Goal: Information Seeking & Learning: Learn about a topic

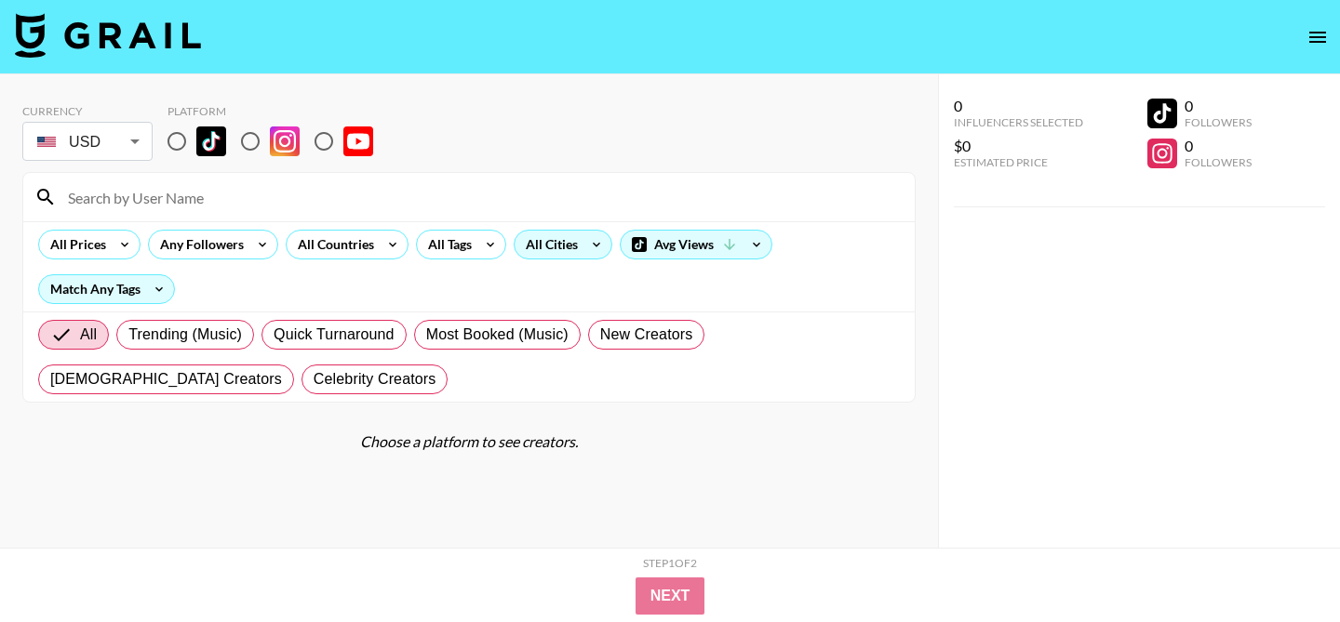
click at [553, 246] on div "All Cities" at bounding box center [547, 245] width 67 height 28
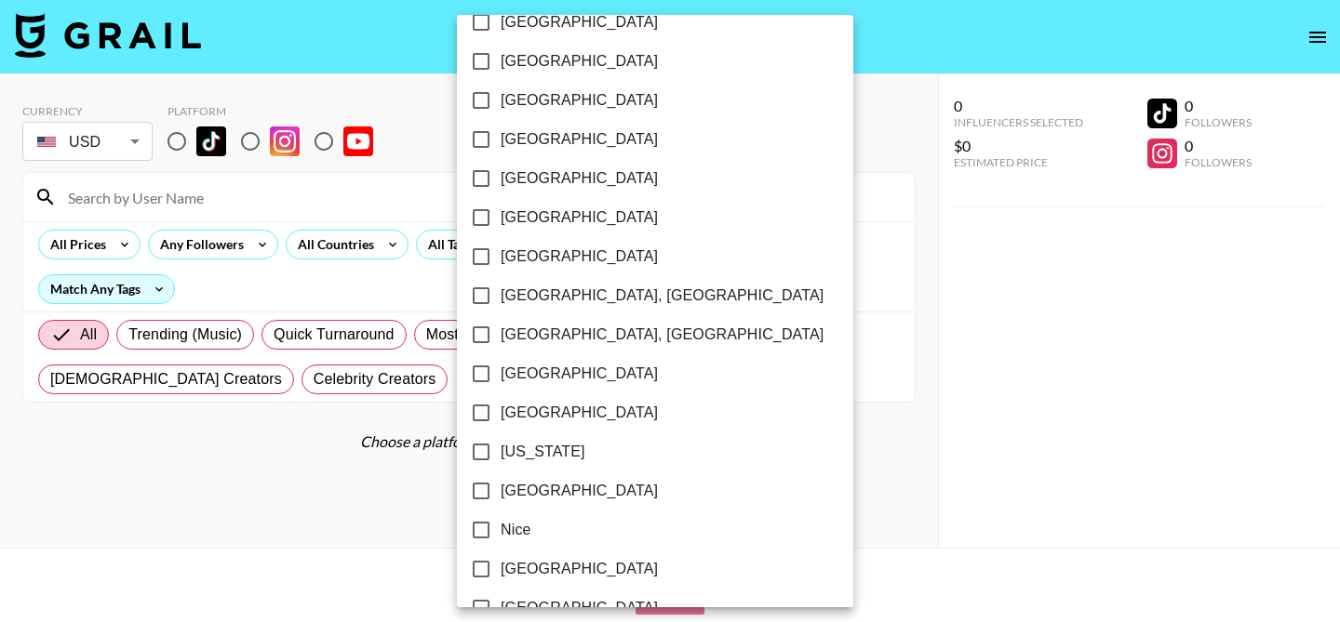
scroll to position [1593, 0]
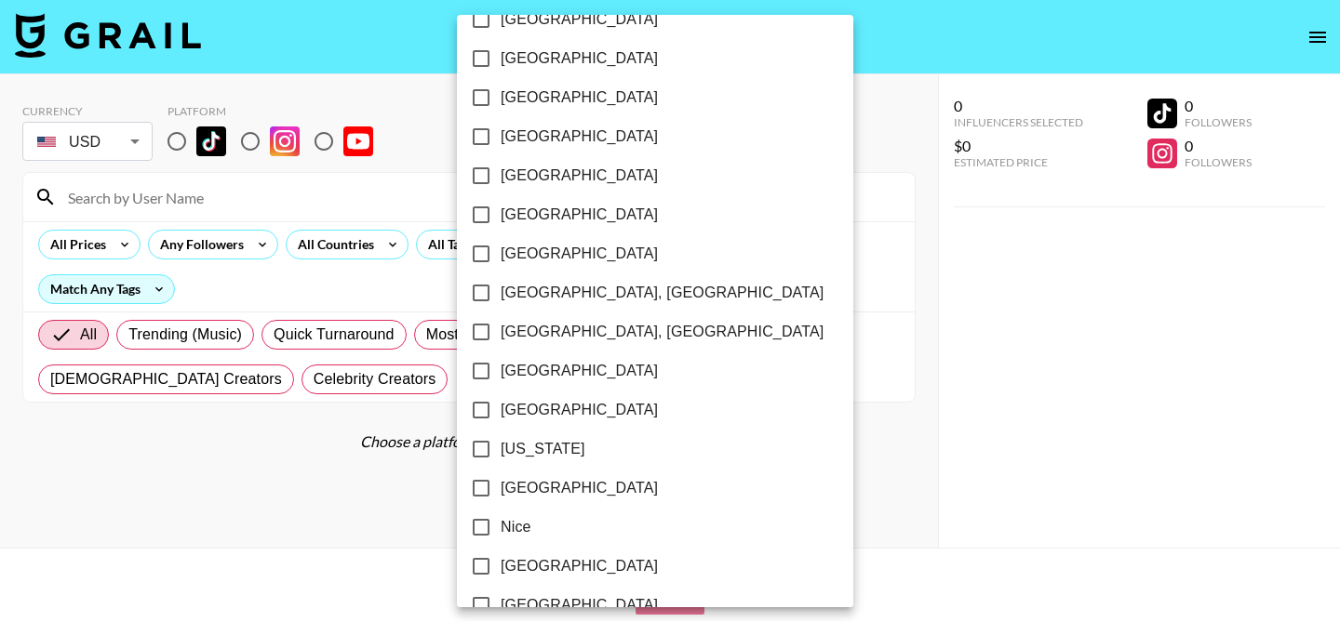
click at [484, 455] on input "[US_STATE]" at bounding box center [480, 449] width 39 height 39
checkbox input "true"
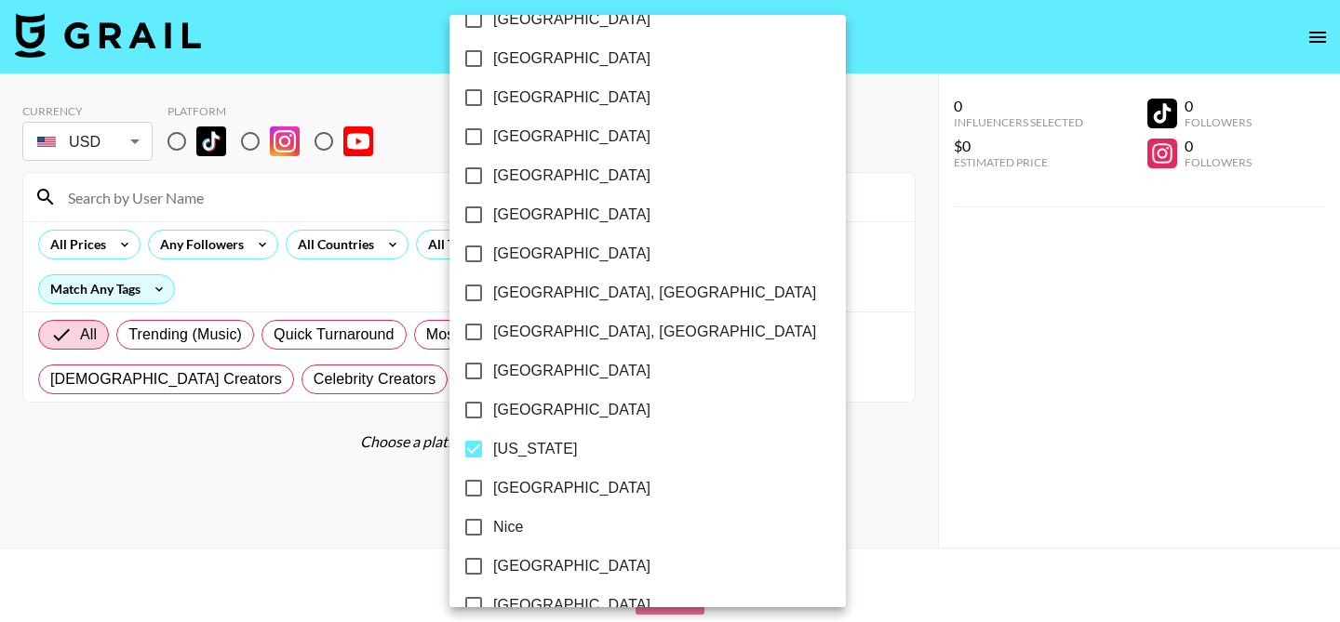
click at [801, 264] on div at bounding box center [670, 311] width 1340 height 622
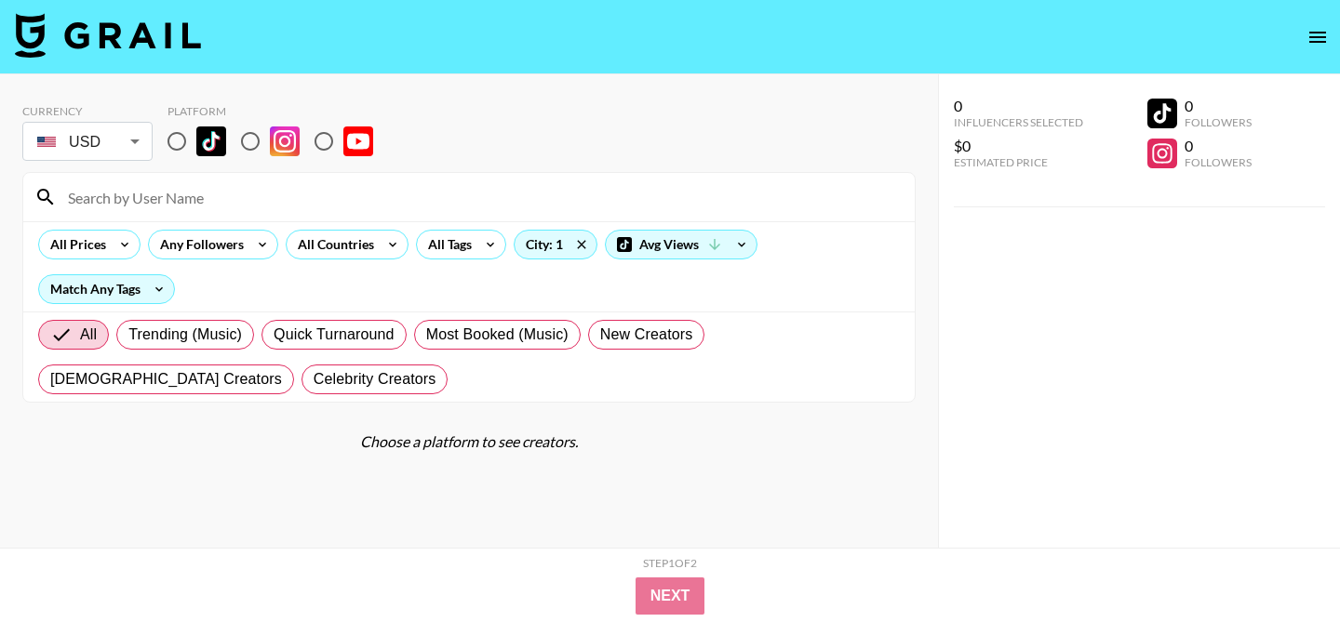
click at [177, 141] on input "radio" at bounding box center [176, 141] width 39 height 39
radio input "true"
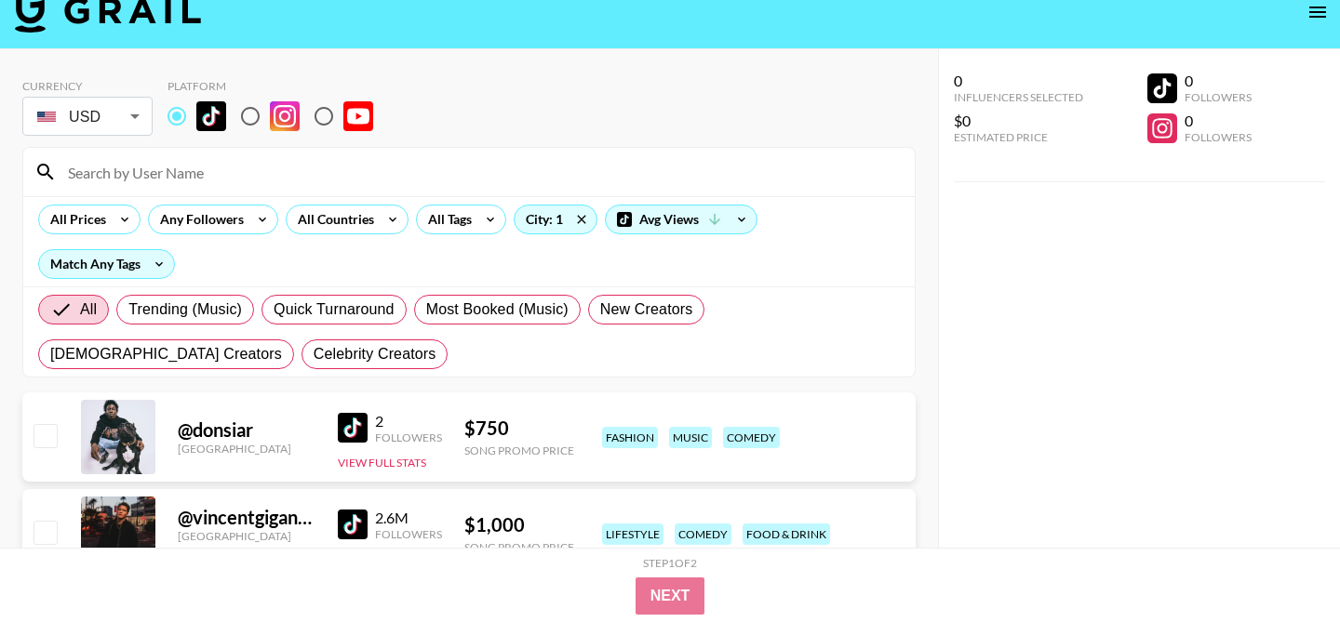
scroll to position [27, 0]
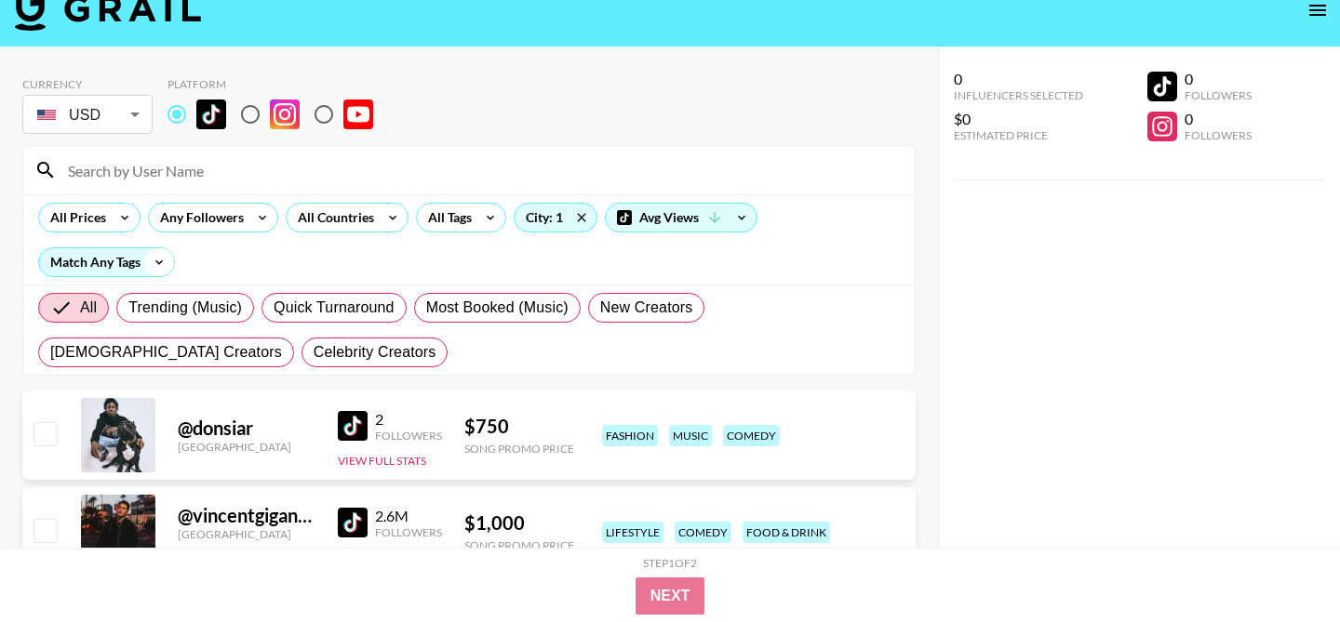
click at [154, 261] on icon at bounding box center [159, 262] width 30 height 28
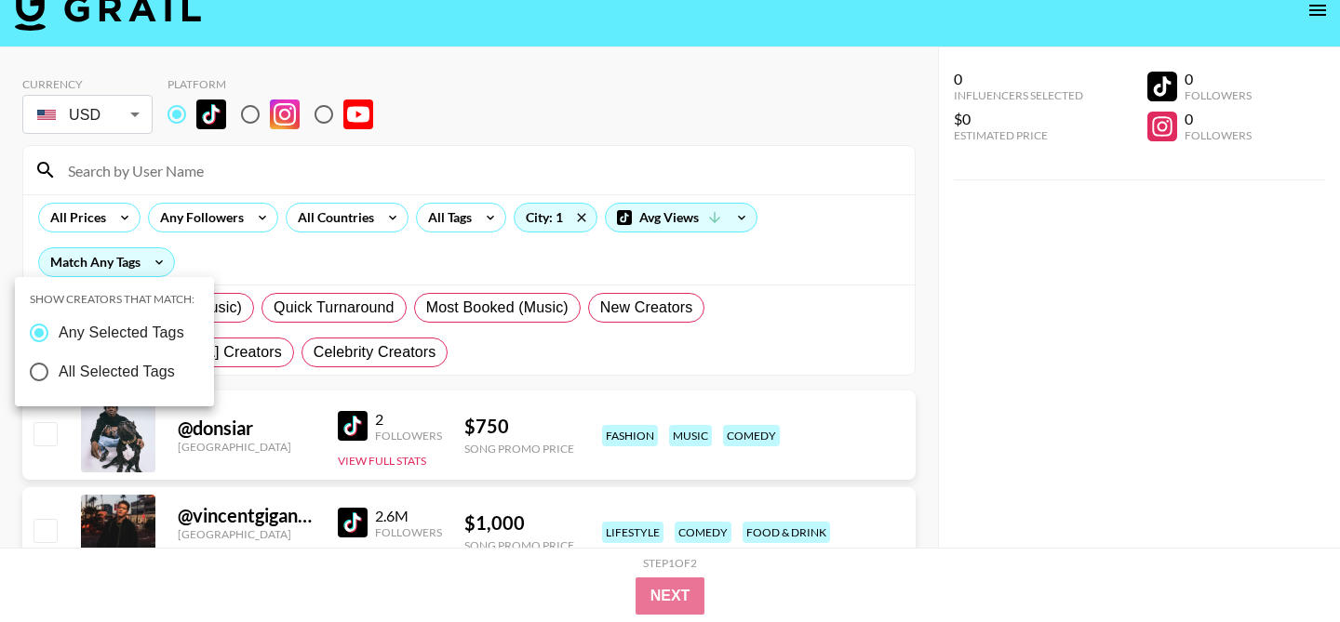
click at [231, 253] on div at bounding box center [670, 311] width 1340 height 622
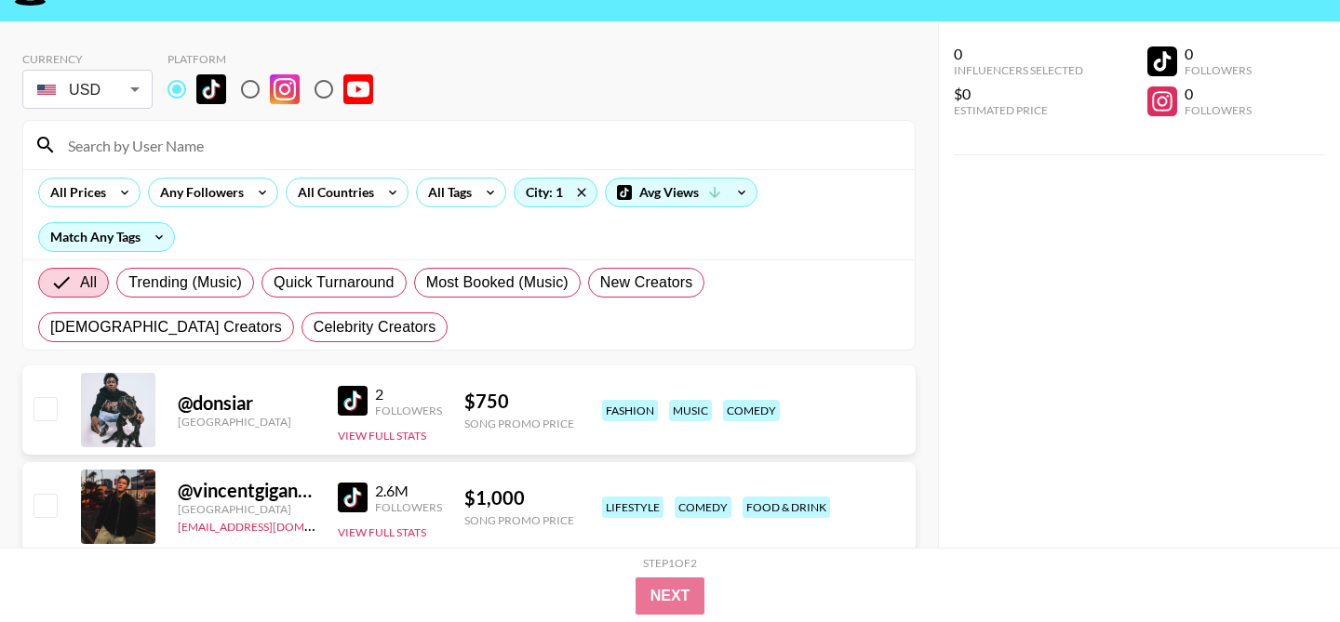
scroll to position [60, 0]
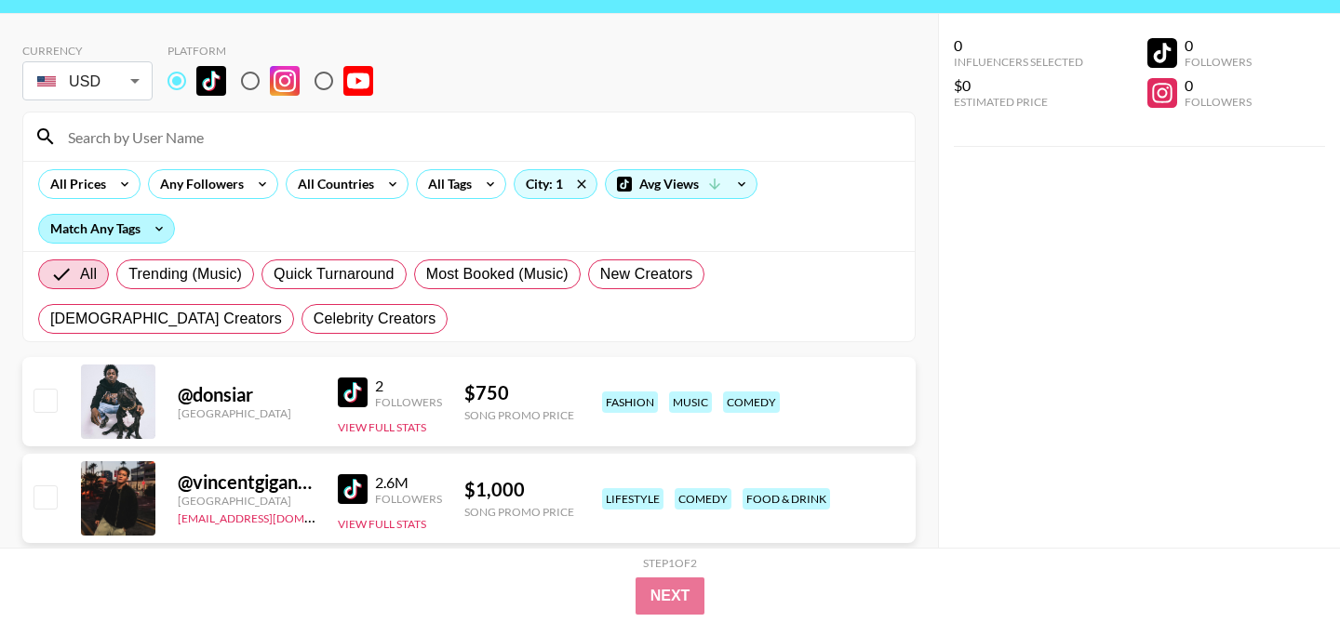
click at [141, 231] on div "Match Any Tags" at bounding box center [106, 229] width 135 height 28
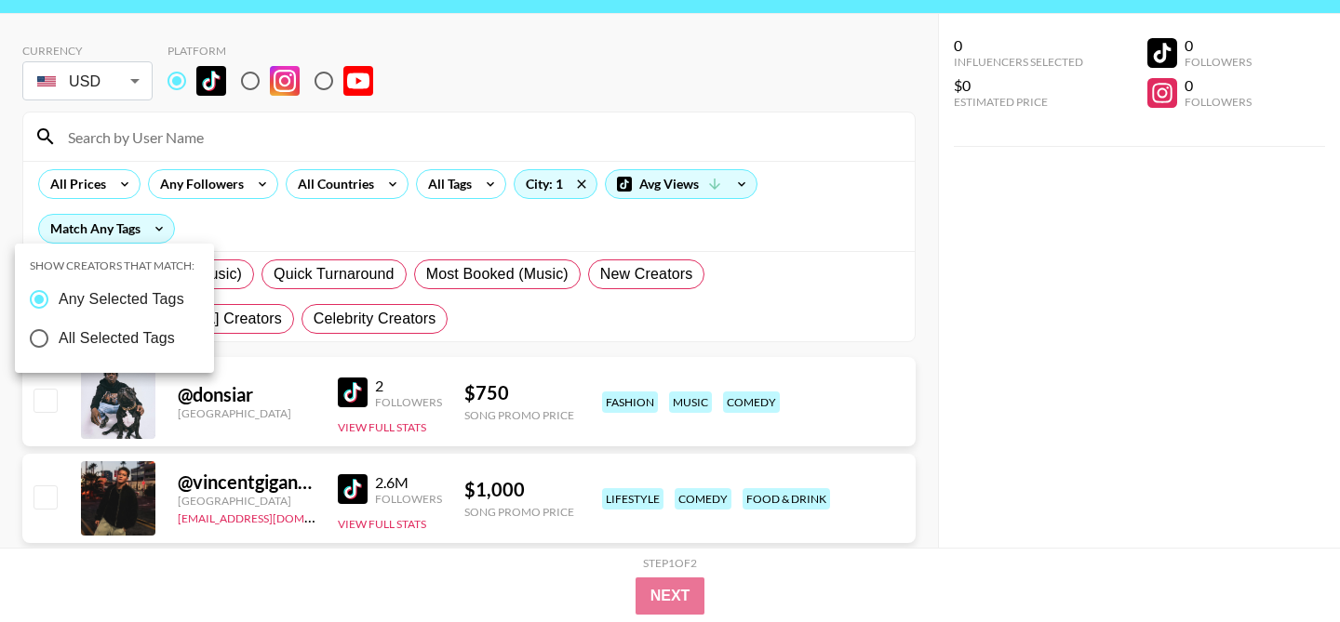
click at [337, 230] on div at bounding box center [670, 311] width 1340 height 622
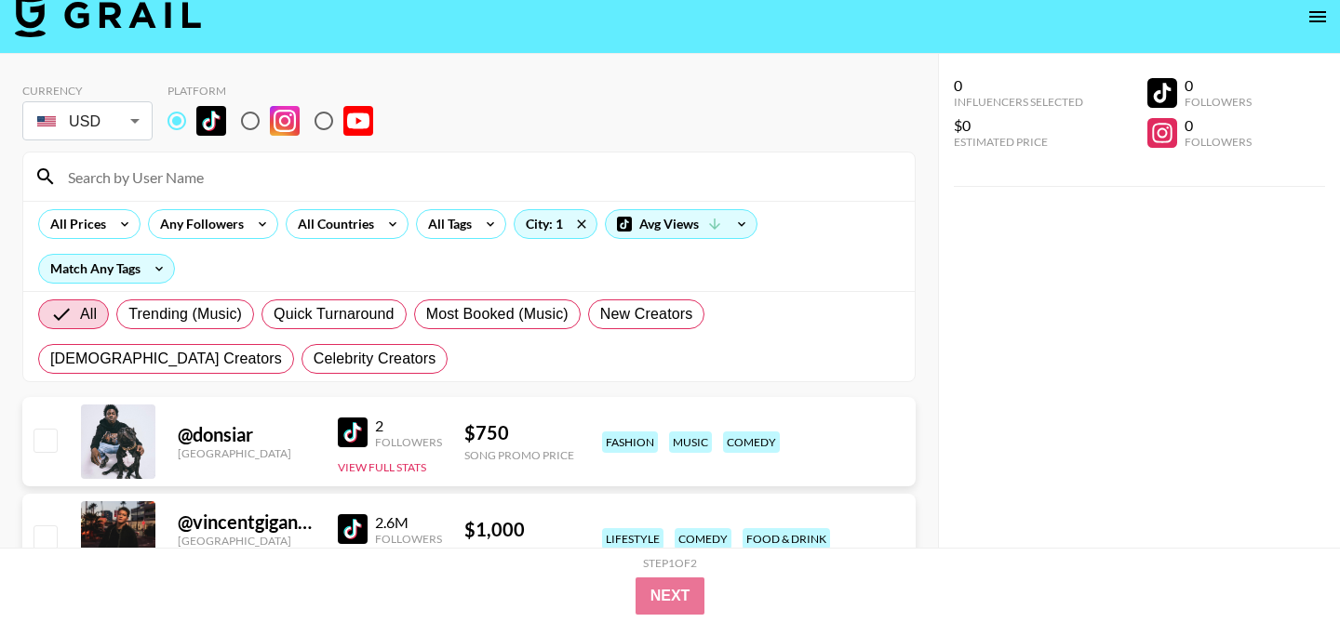
scroll to position [19, 0]
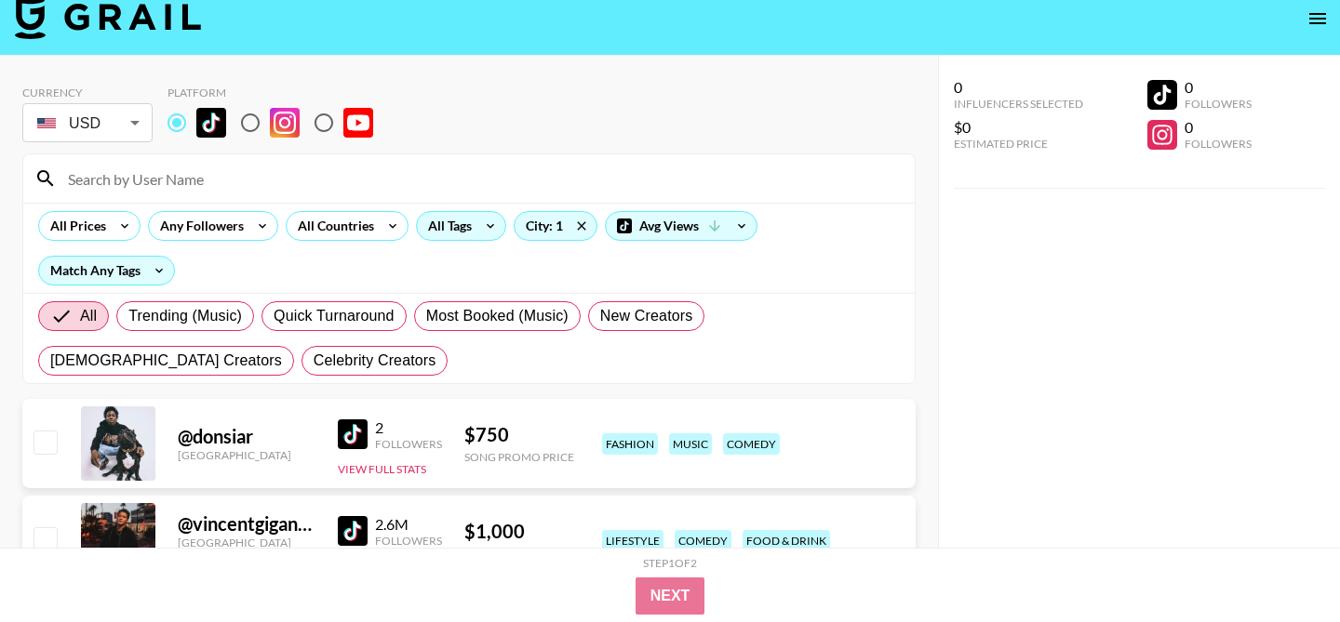
click at [490, 228] on icon at bounding box center [490, 226] width 30 height 28
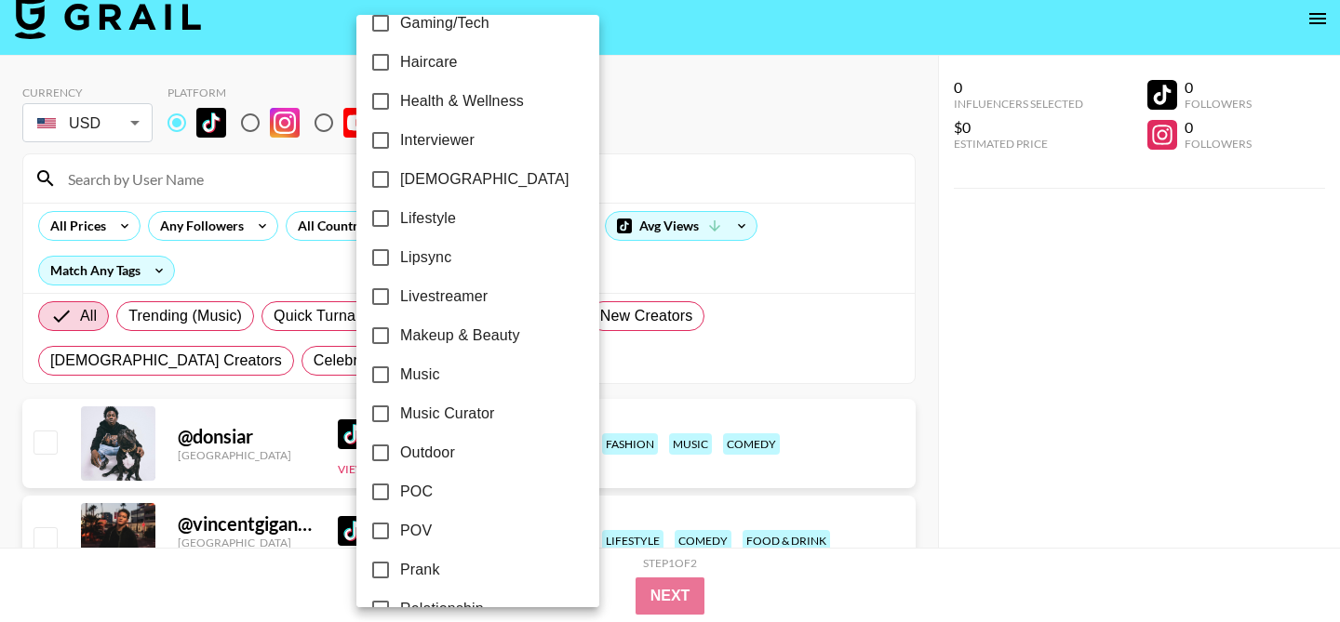
scroll to position [771, 0]
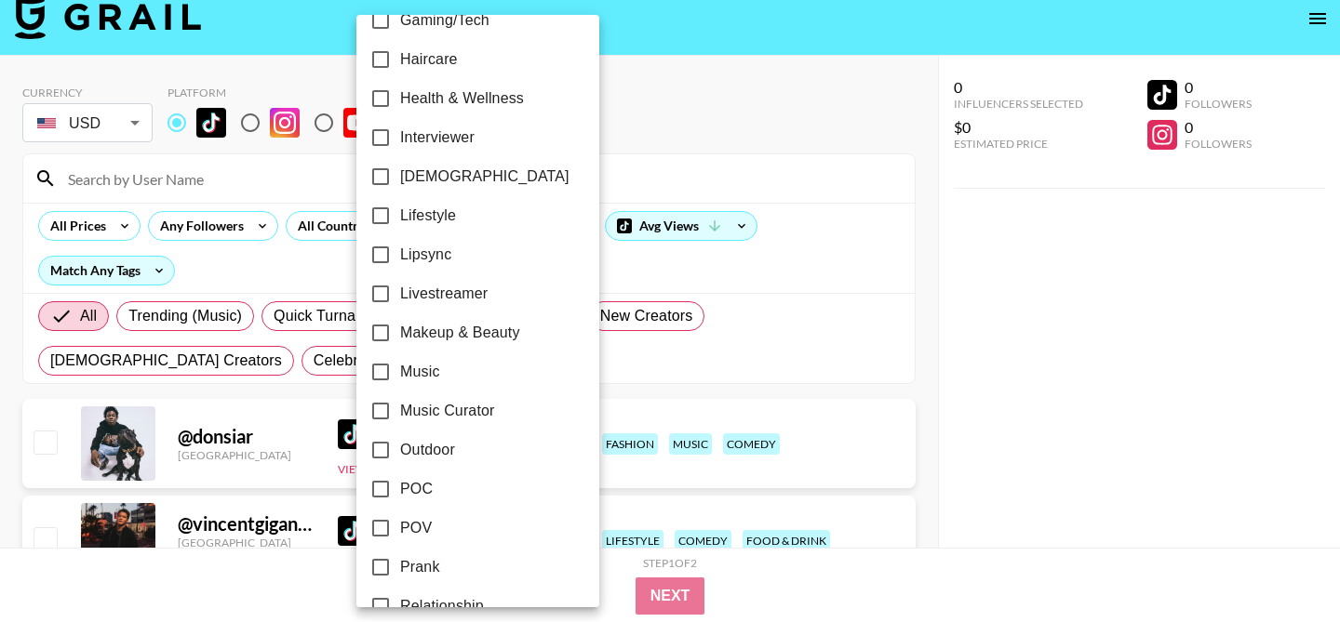
click at [385, 370] on input "Music" at bounding box center [380, 372] width 39 height 39
checkbox input "true"
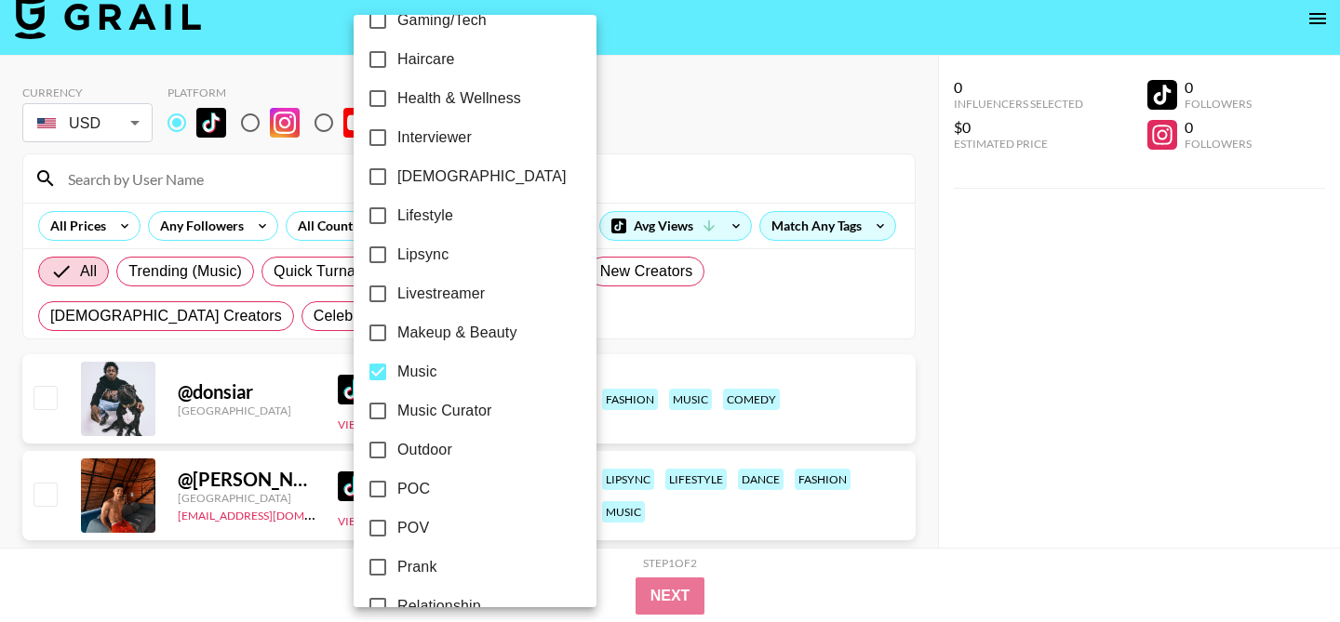
click at [382, 407] on input "Music Curator" at bounding box center [377, 411] width 39 height 39
checkbox input "true"
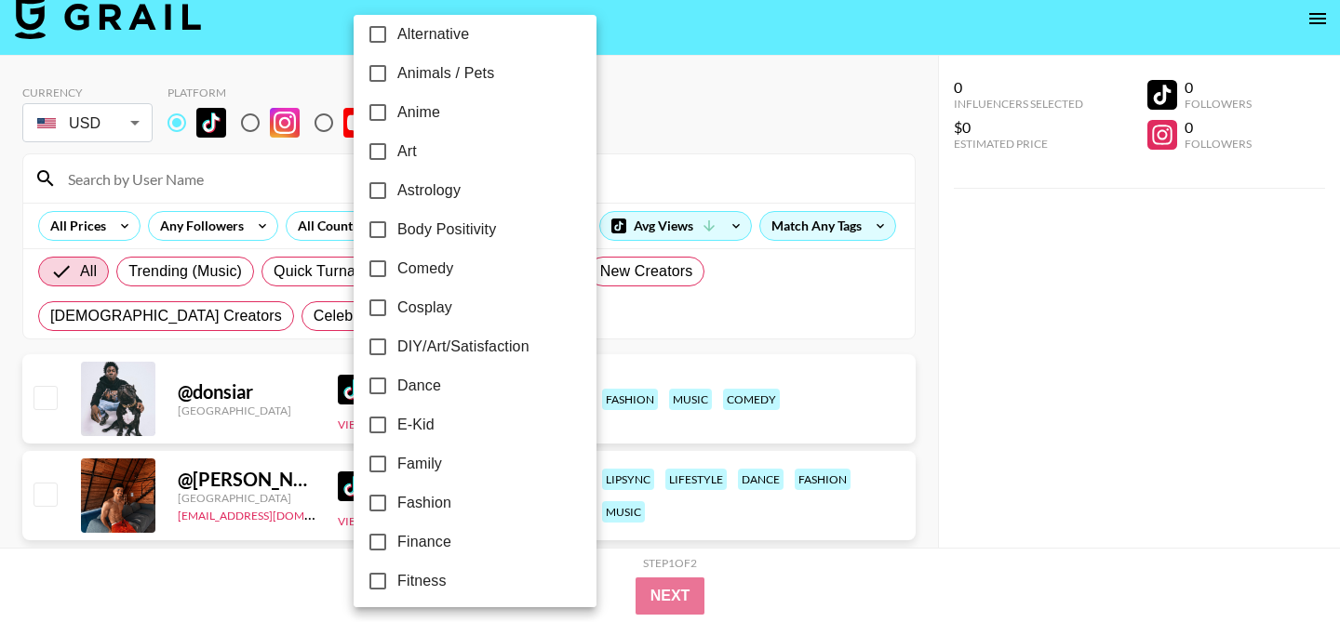
scroll to position [134, 0]
click at [376, 267] on input "Comedy" at bounding box center [377, 266] width 39 height 39
checkbox input "true"
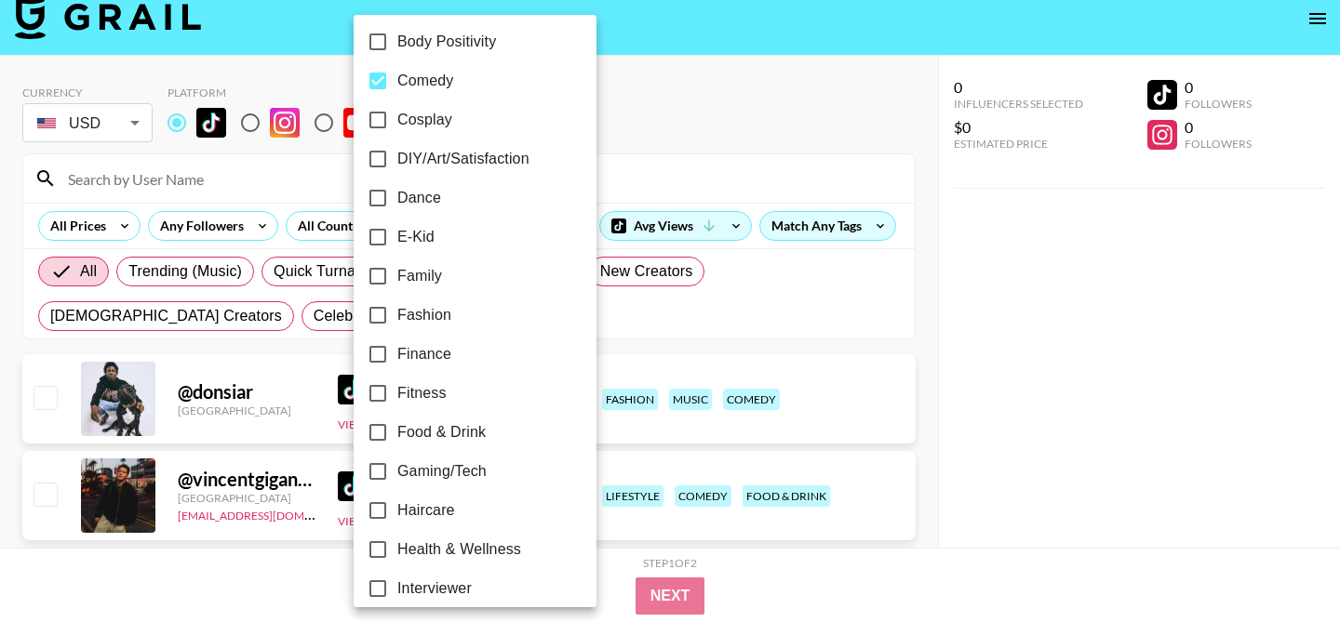
scroll to position [325, 0]
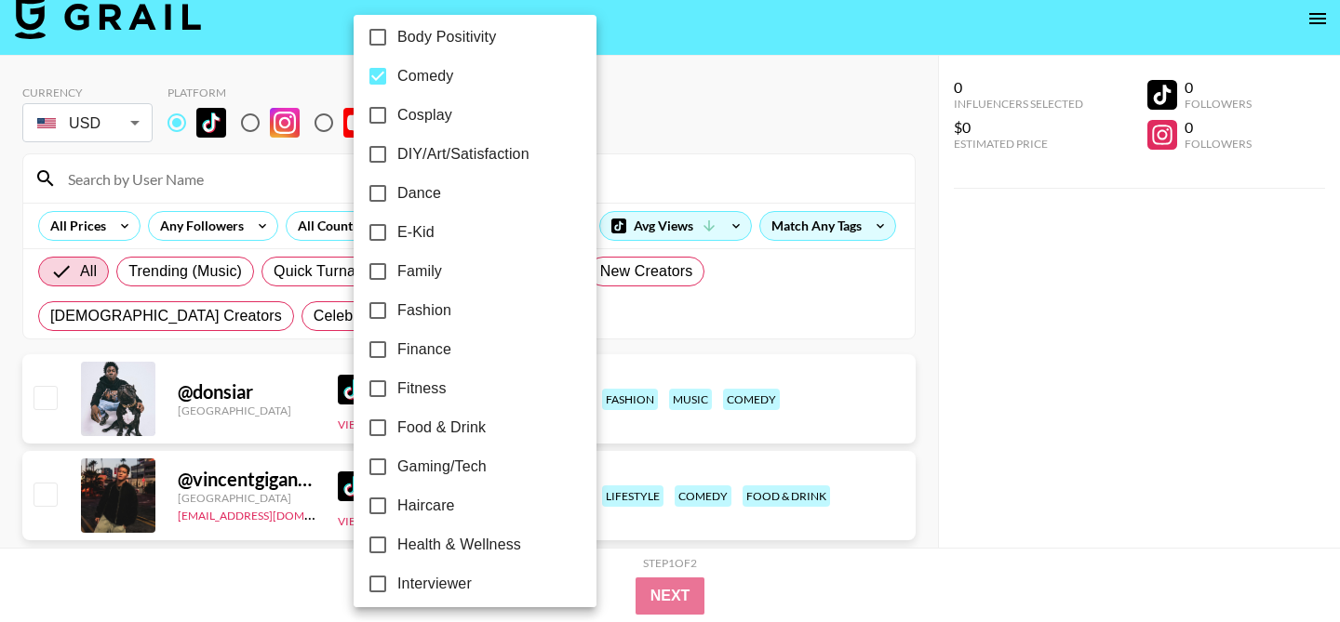
click at [381, 185] on input "Dance" at bounding box center [377, 193] width 39 height 39
checkbox input "true"
click at [893, 341] on div at bounding box center [670, 311] width 1340 height 622
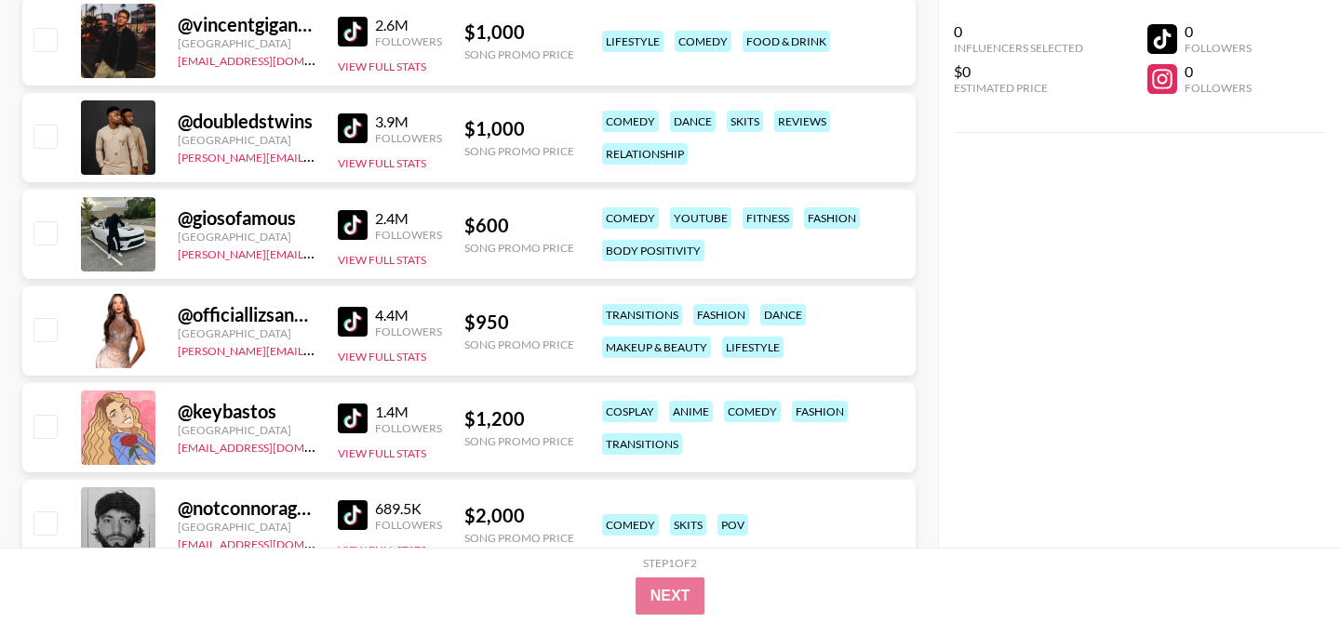
scroll to position [513, 0]
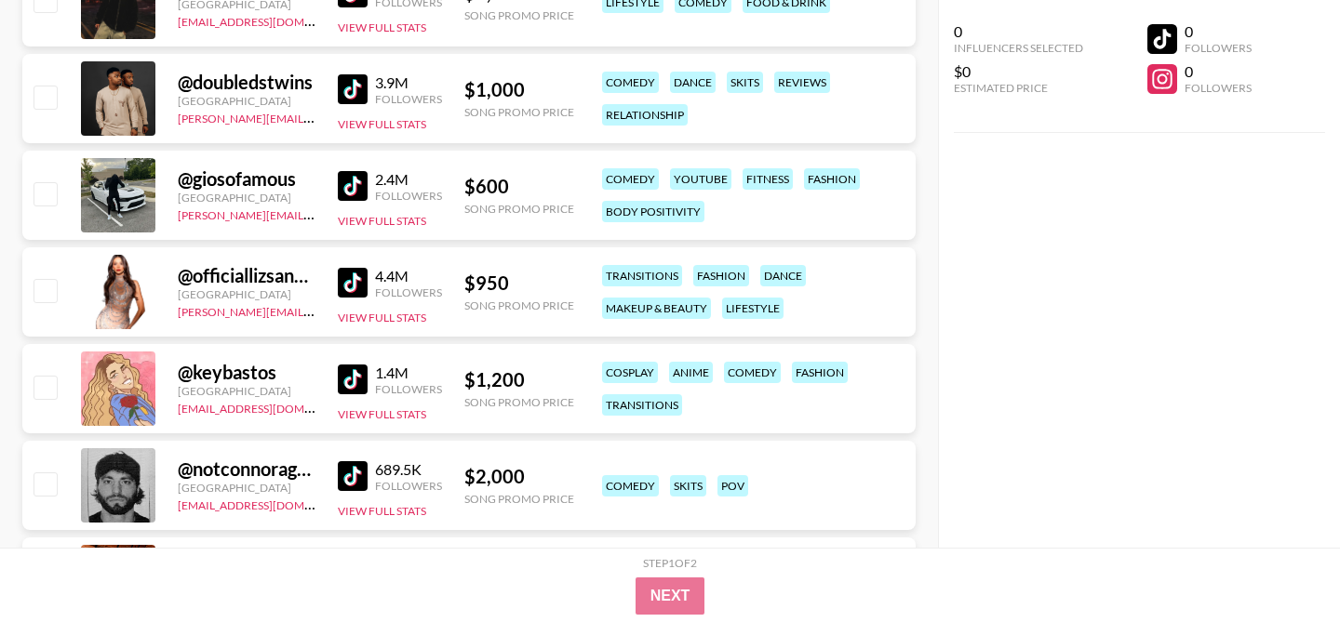
click at [349, 268] on img at bounding box center [353, 283] width 30 height 30
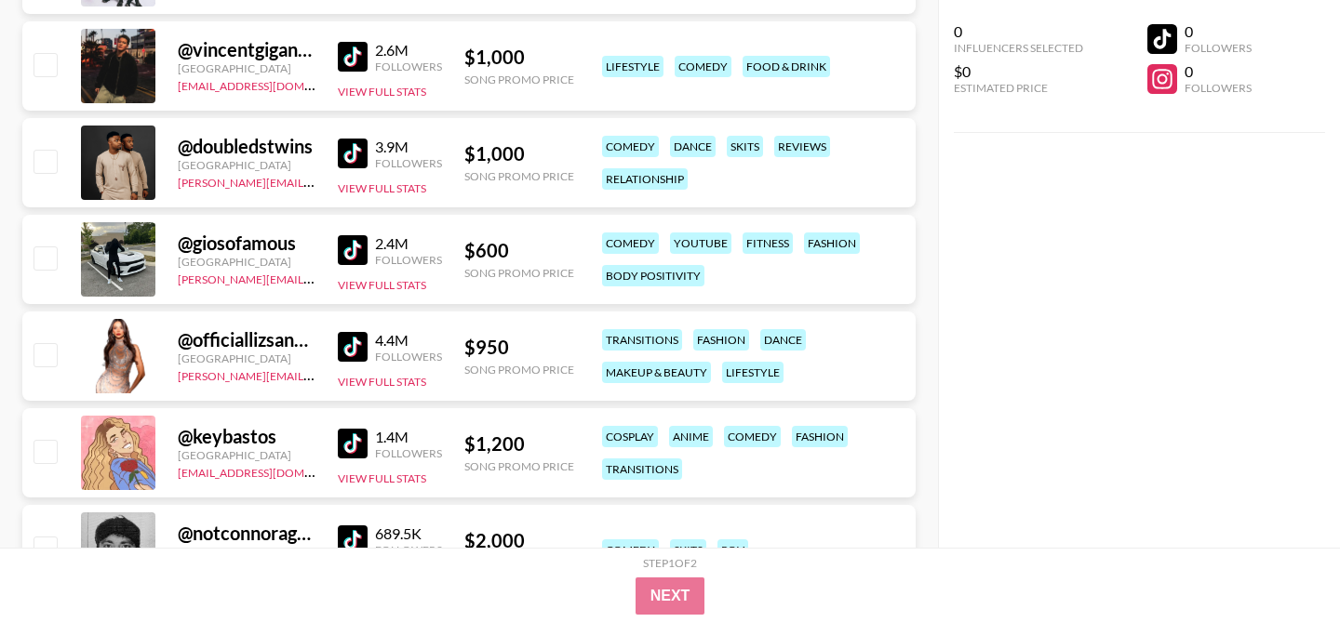
scroll to position [619, 0]
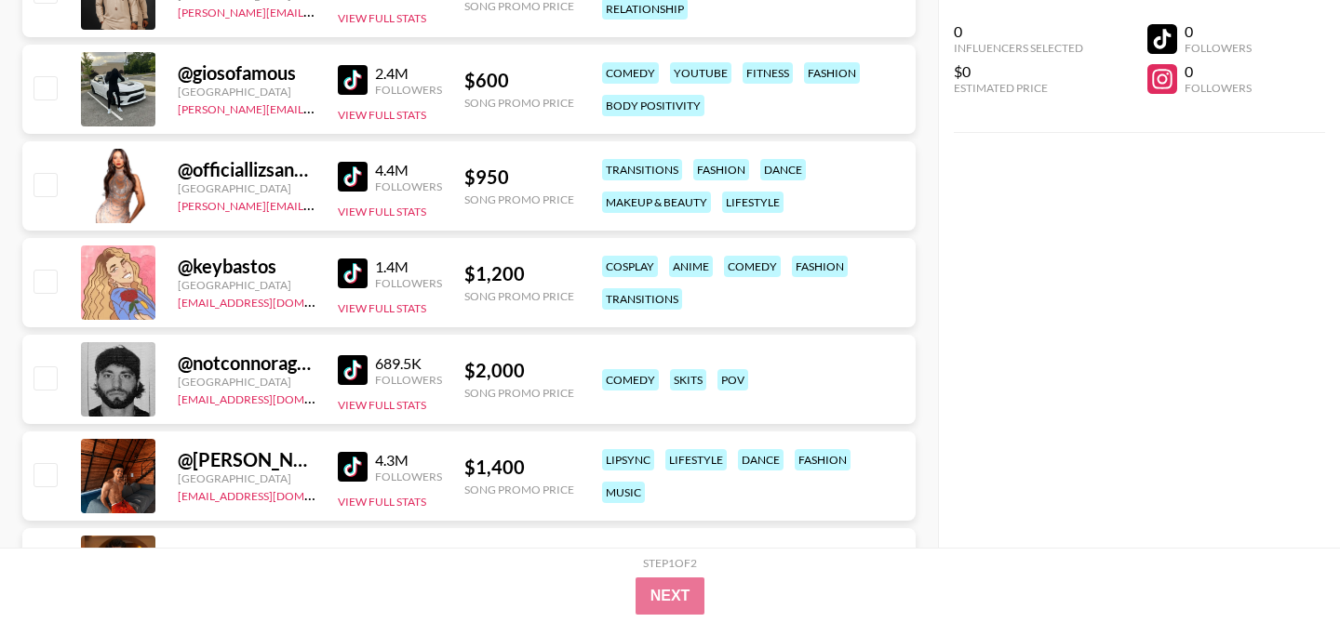
click at [347, 274] on img at bounding box center [353, 274] width 30 height 30
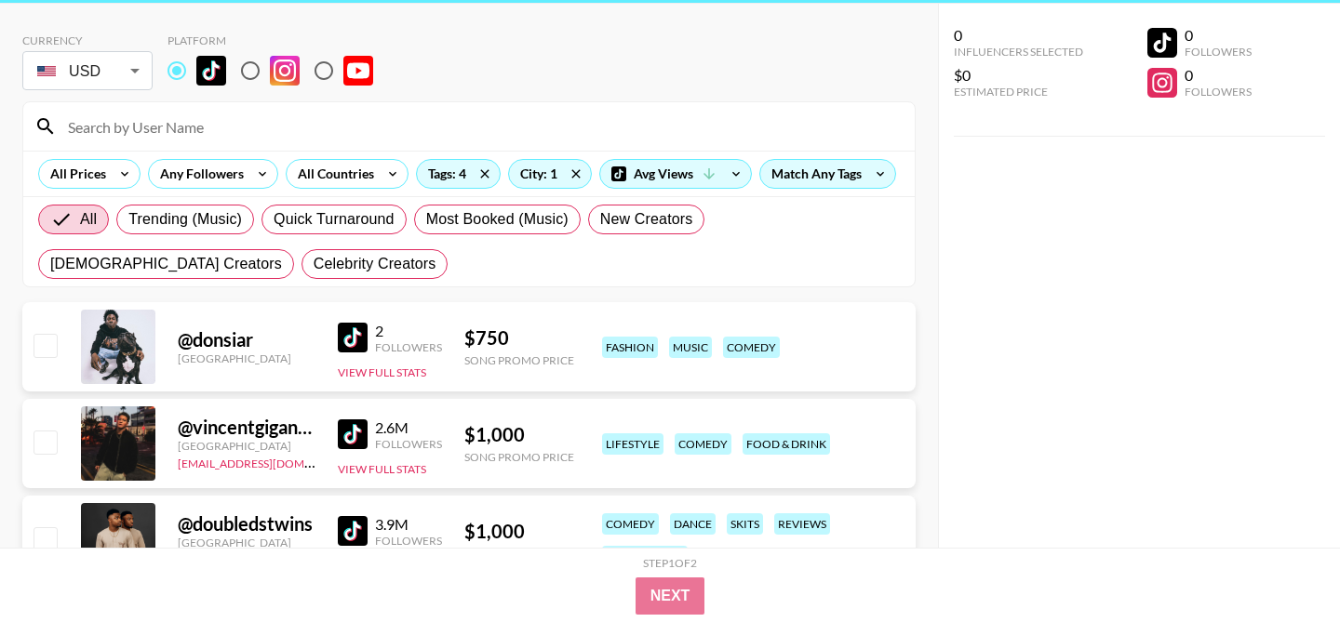
scroll to position [0, 0]
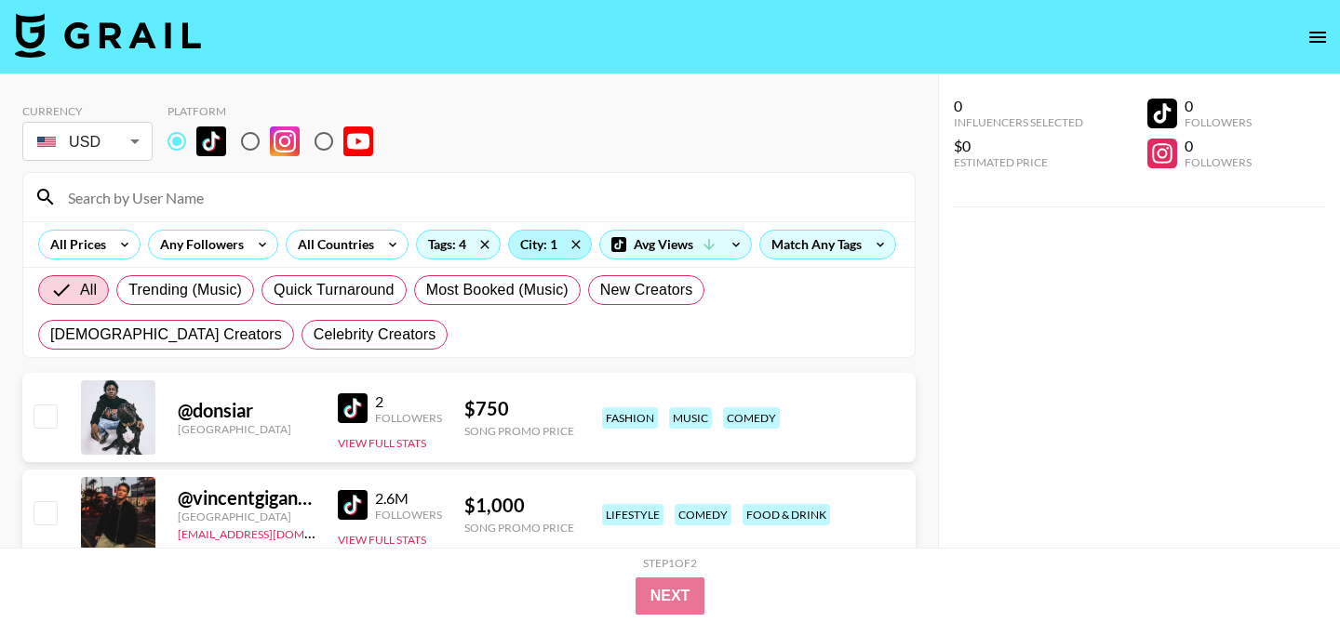
click at [542, 245] on div "City: 1" at bounding box center [550, 245] width 82 height 28
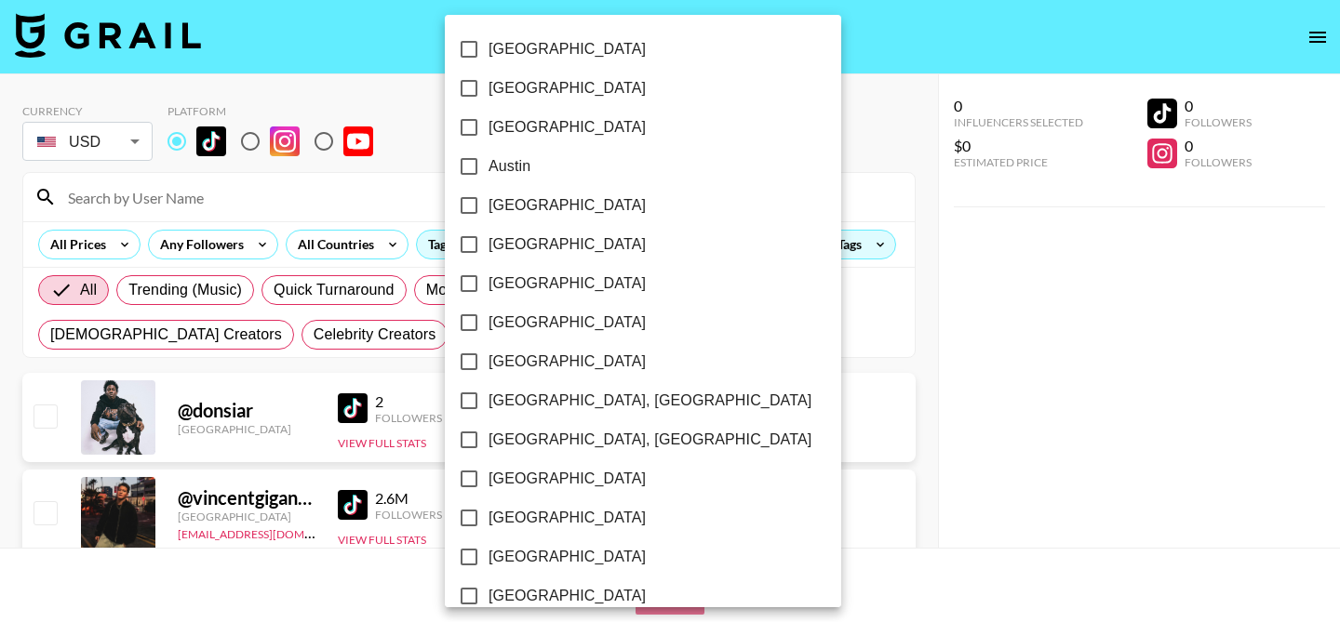
click at [746, 146] on div at bounding box center [670, 311] width 1340 height 622
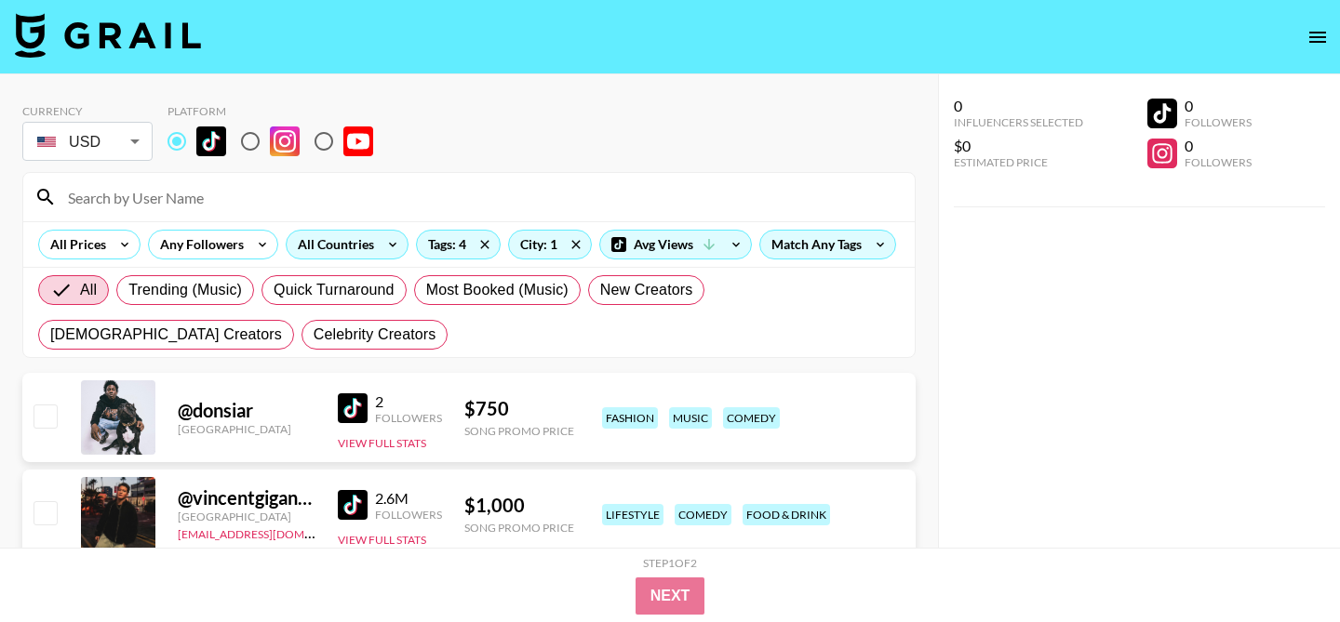
click at [339, 251] on div "All Countries" at bounding box center [332, 245] width 91 height 28
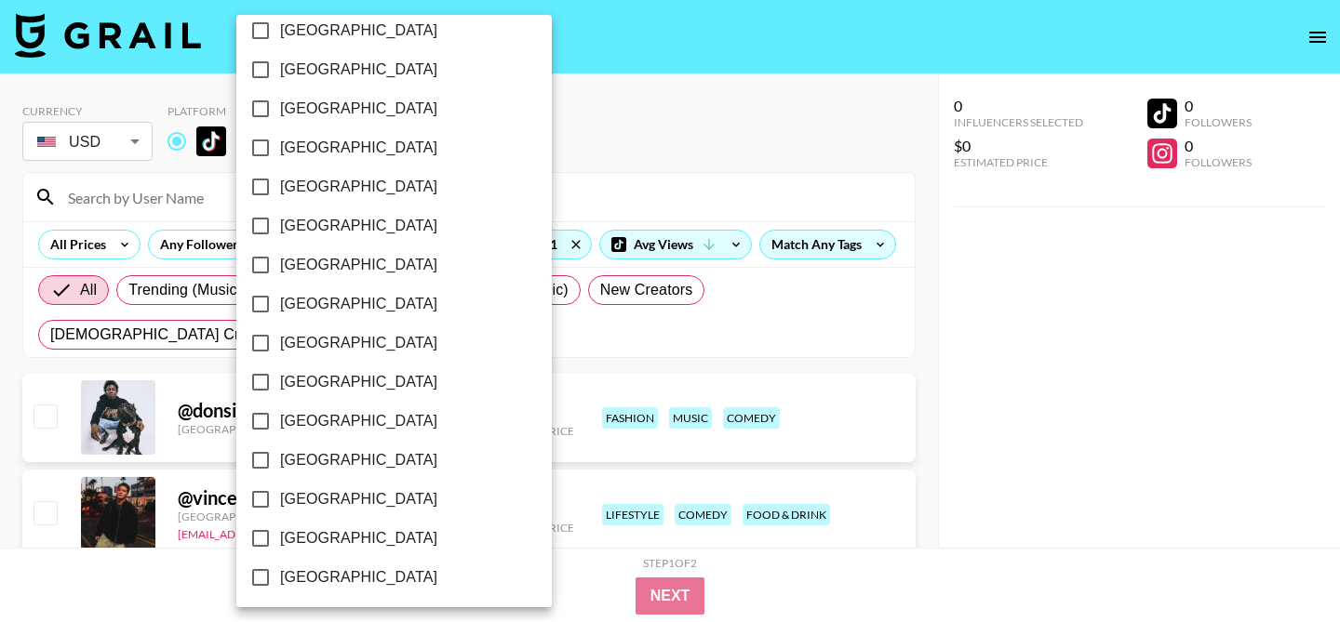
scroll to position [1547, 0]
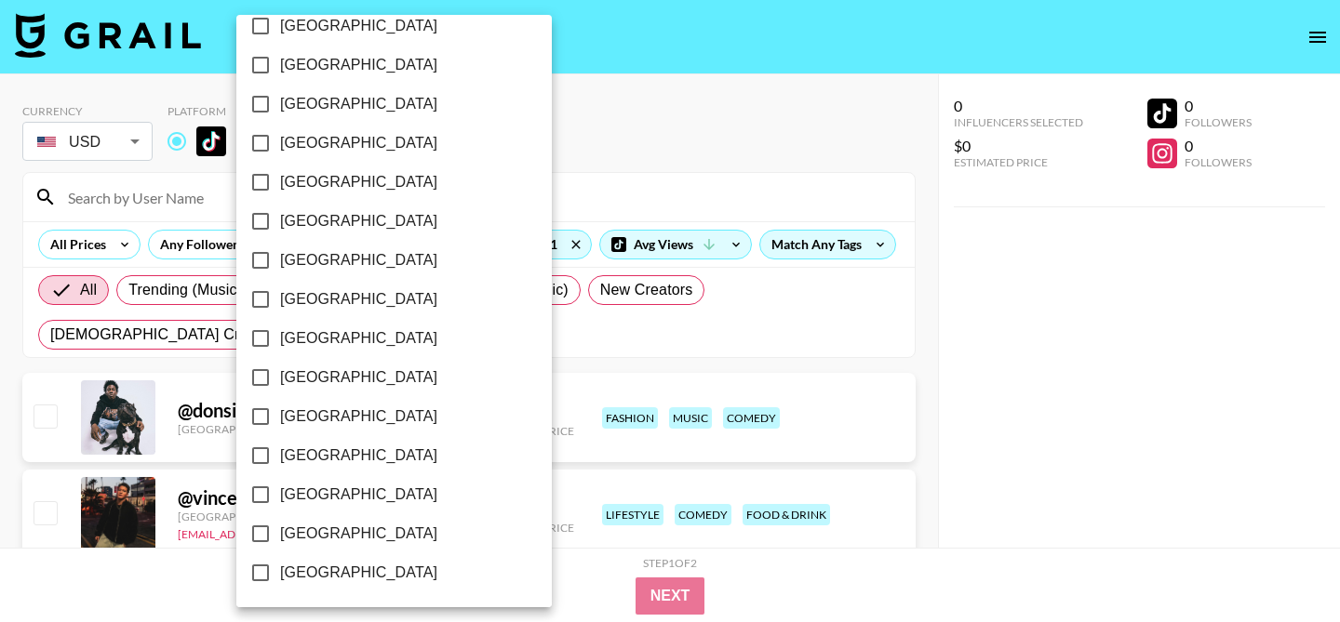
click at [282, 529] on span "[GEOGRAPHIC_DATA]" at bounding box center [358, 534] width 157 height 22
click at [280, 529] on input "[GEOGRAPHIC_DATA]" at bounding box center [260, 533] width 39 height 39
checkbox input "true"
click at [570, 342] on div at bounding box center [670, 311] width 1340 height 622
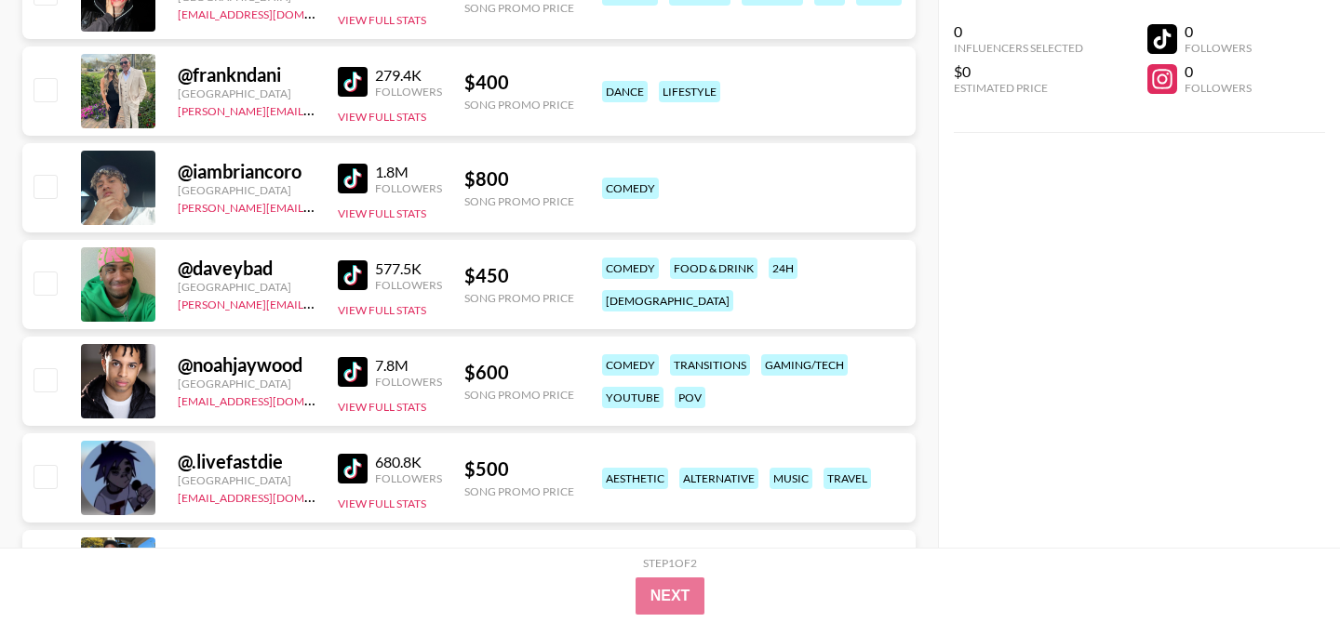
scroll to position [2825, 0]
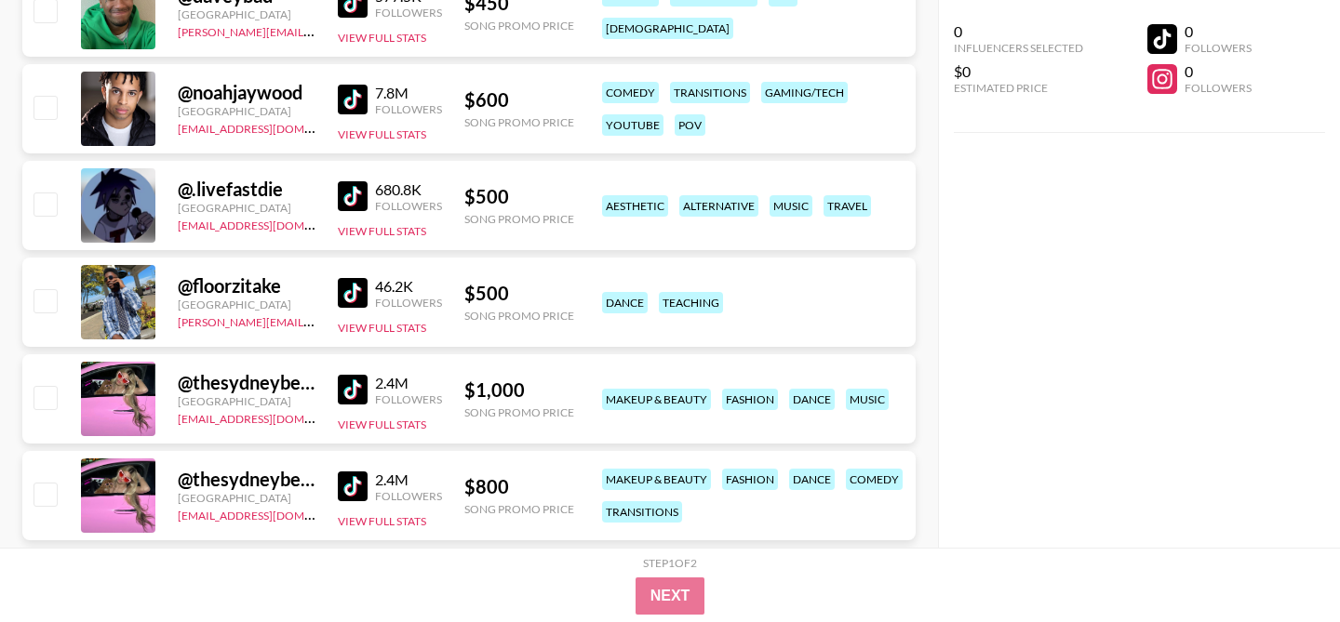
click at [356, 385] on img at bounding box center [353, 390] width 30 height 30
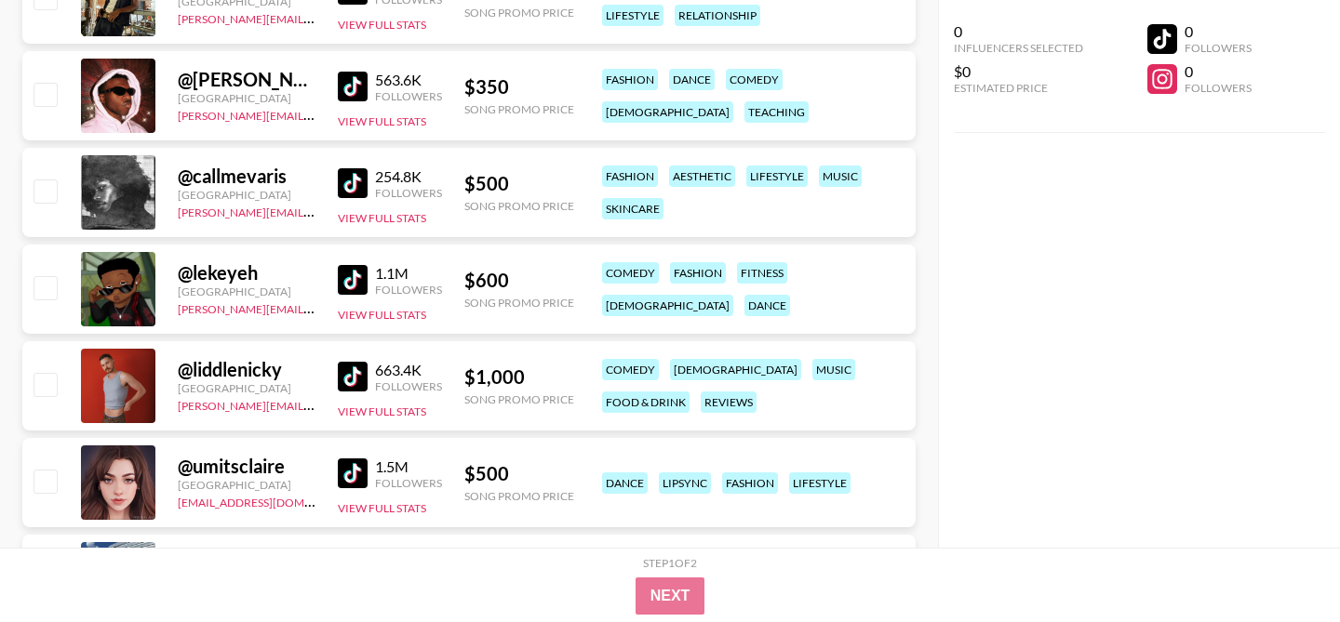
scroll to position [3881, 0]
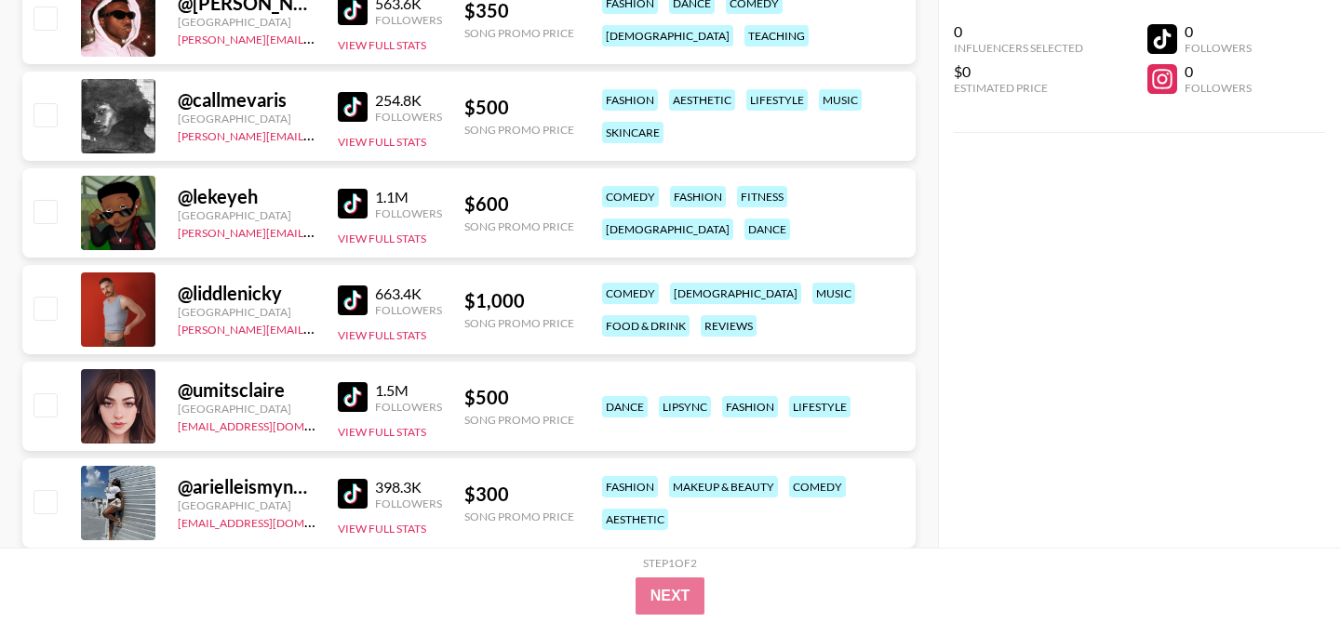
click at [355, 300] on img at bounding box center [353, 301] width 30 height 30
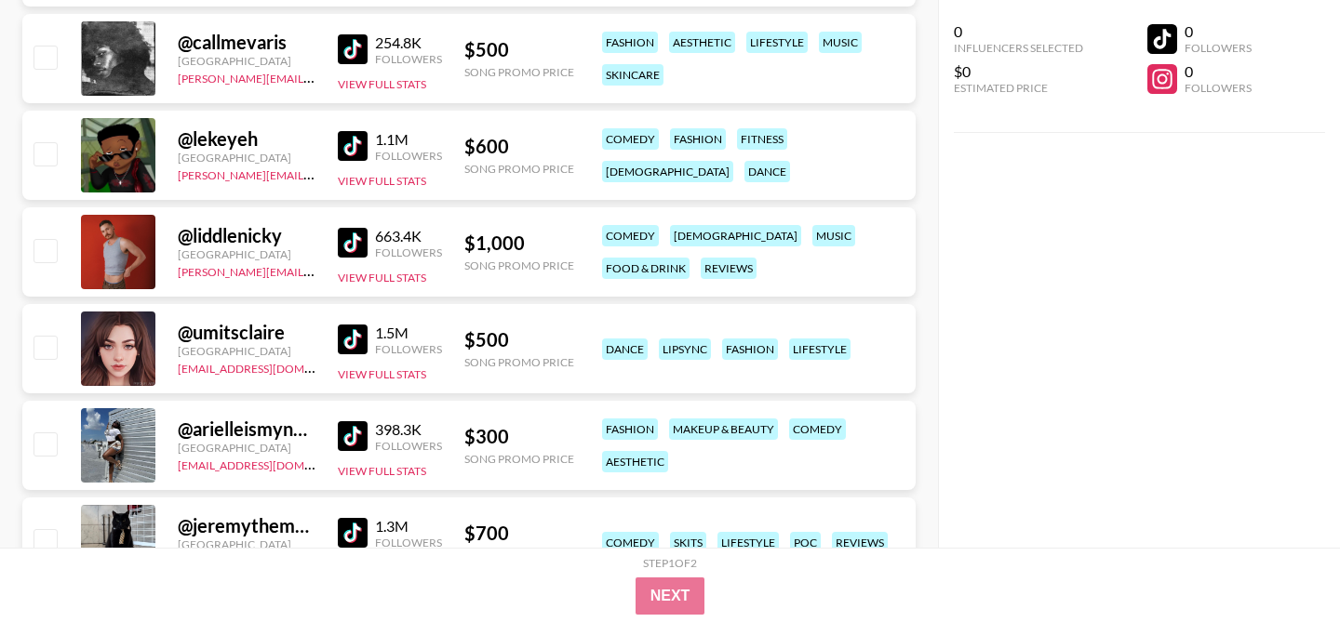
scroll to position [4074, 0]
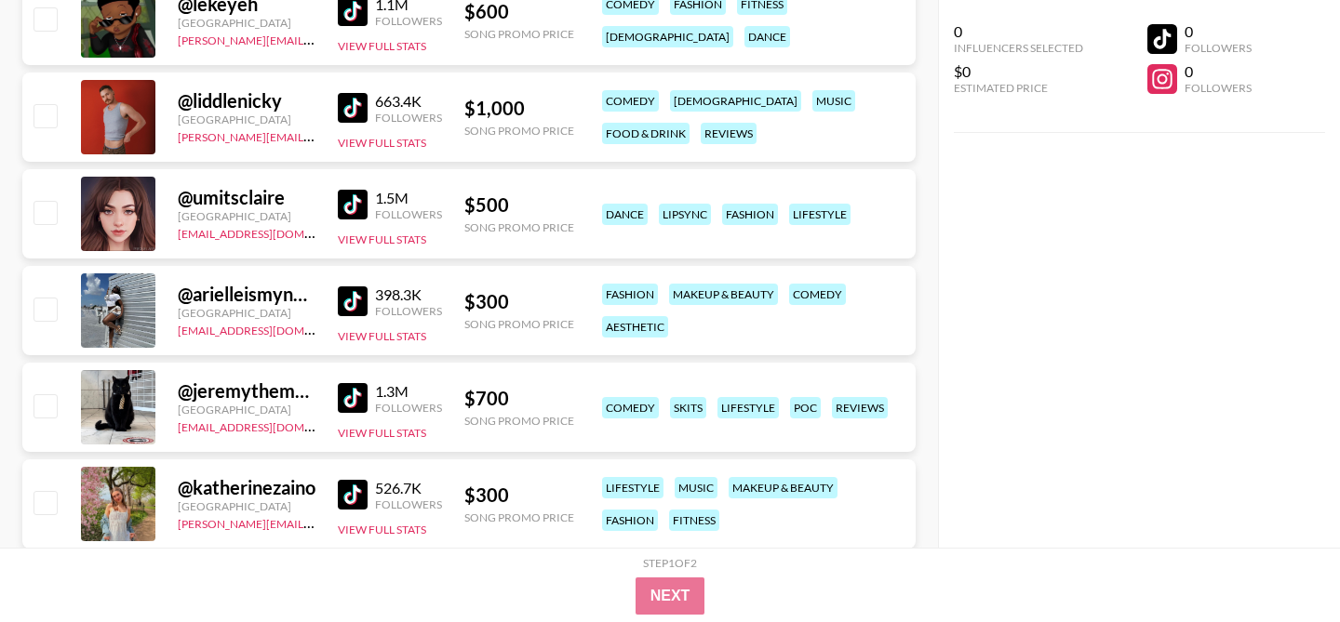
click at [347, 299] on img at bounding box center [353, 302] width 30 height 30
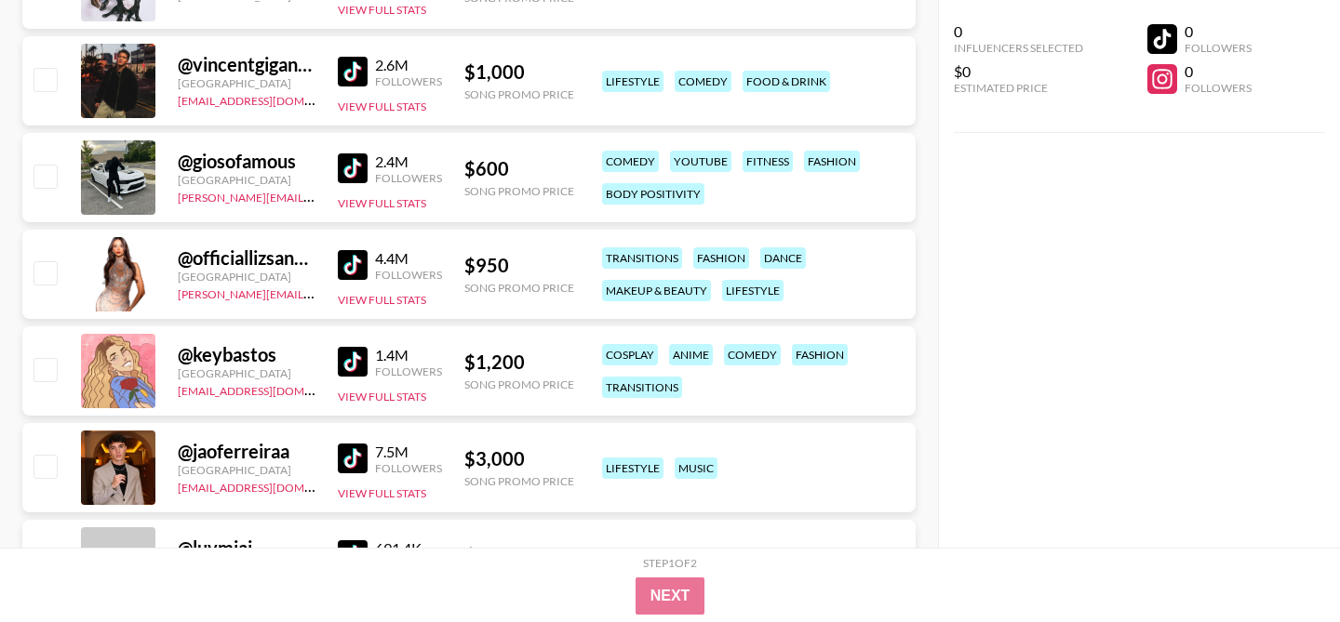
scroll to position [0, 0]
